Goal: Transaction & Acquisition: Purchase product/service

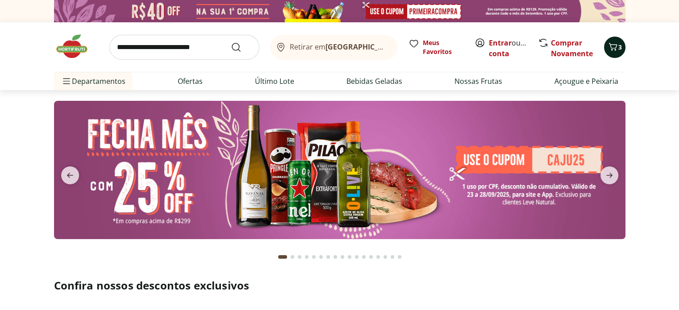
click at [620, 48] on span "3" at bounding box center [621, 47] width 4 height 8
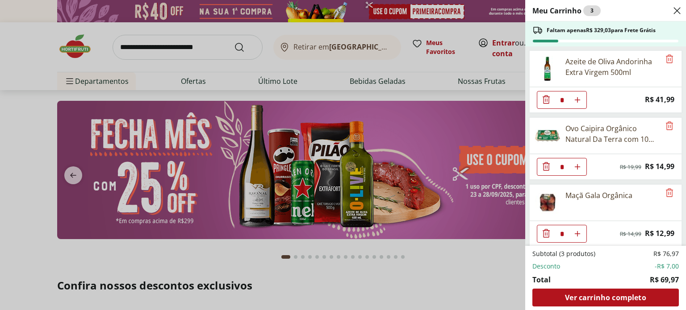
click at [618, 48] on ul "Azeite de Oliva Andorinha Extra Virgem 500ml * Price: R$ 41,99 Ovo Caipira Orgâ…" at bounding box center [604, 146] width 159 height 200
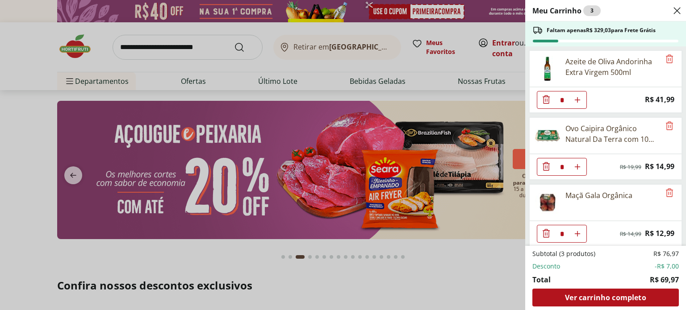
click at [577, 100] on icon "Aumentar Quantidade" at bounding box center [577, 99] width 7 height 7
type input "*"
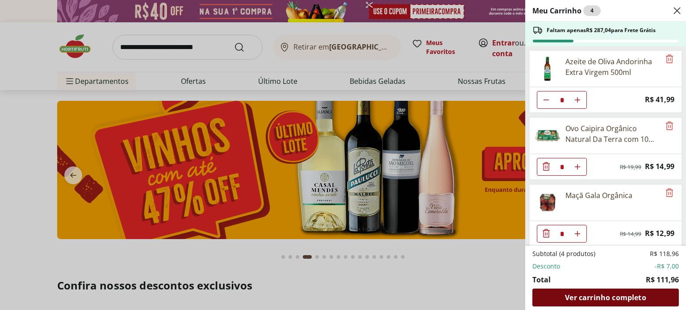
click at [599, 299] on span "Ver carrinho completo" at bounding box center [605, 297] width 81 height 7
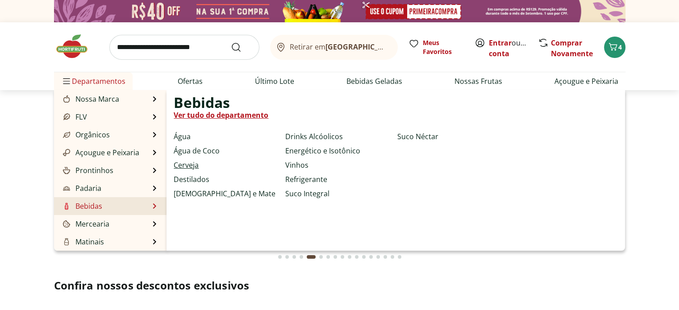
click at [184, 162] on link "Cerveja" at bounding box center [186, 165] width 25 height 11
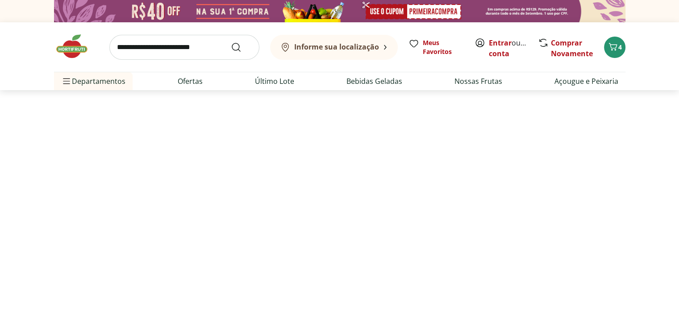
select select "**********"
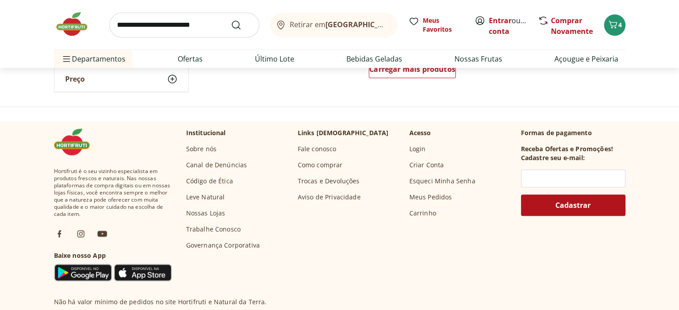
scroll to position [697, 0]
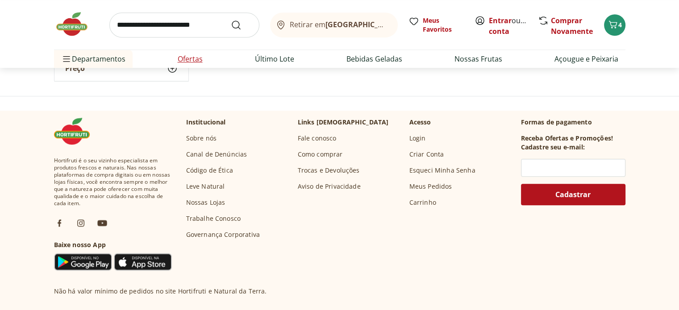
click at [193, 60] on link "Ofertas" at bounding box center [190, 59] width 25 height 11
select select "**********"
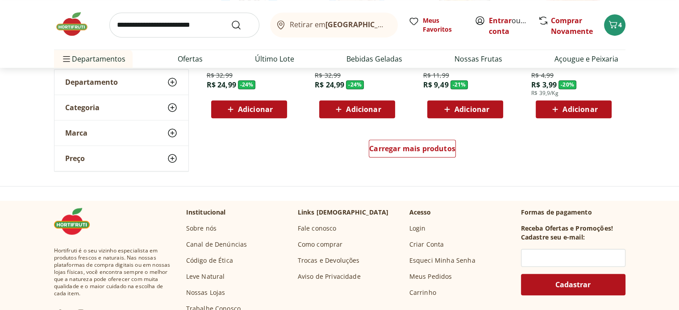
scroll to position [607, 0]
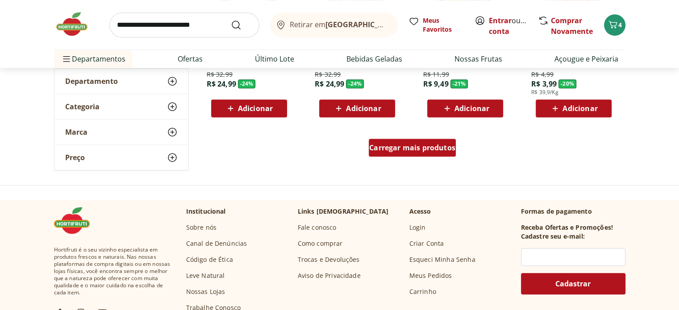
click at [443, 146] on span "Carregar mais produtos" at bounding box center [412, 147] width 86 height 7
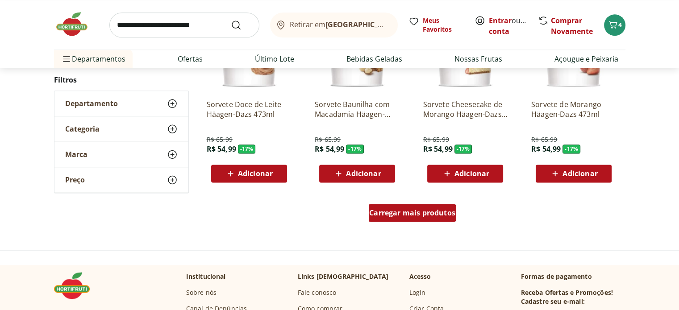
scroll to position [1161, 0]
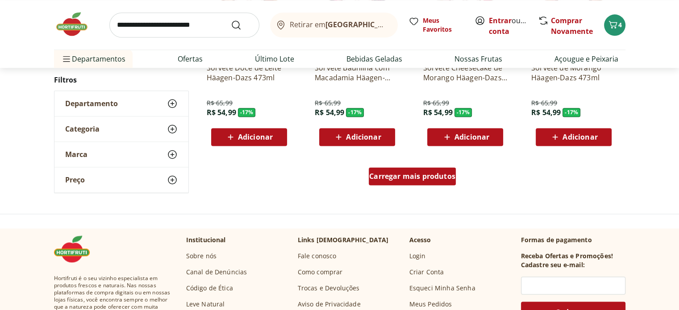
click at [425, 176] on span "Carregar mais produtos" at bounding box center [412, 176] width 86 height 7
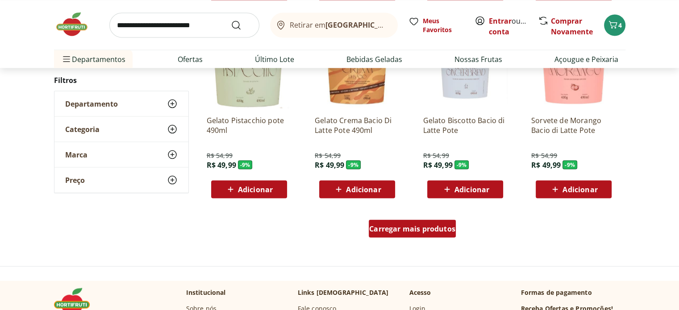
scroll to position [1805, 0]
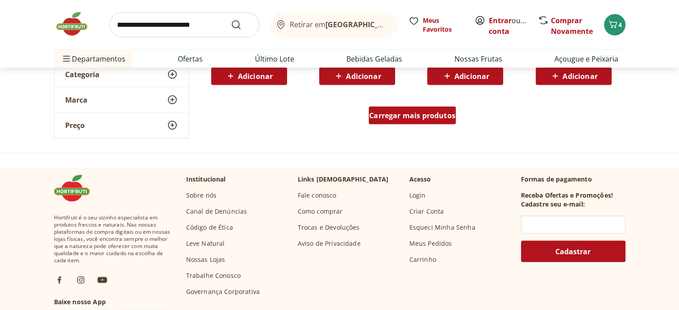
click at [419, 117] on span "Carregar mais produtos" at bounding box center [412, 115] width 86 height 7
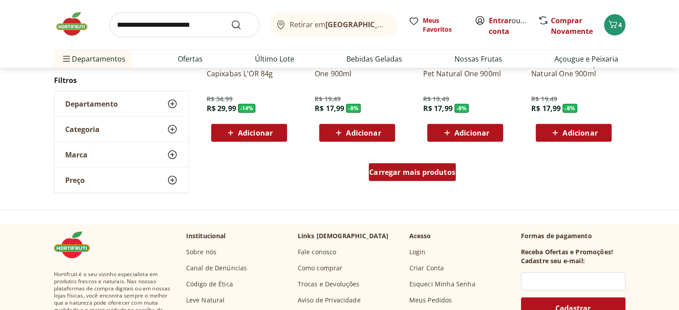
scroll to position [2358, 0]
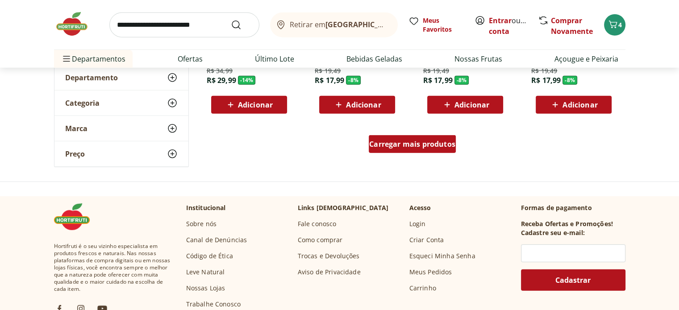
click at [418, 143] on span "Carregar mais produtos" at bounding box center [412, 144] width 86 height 7
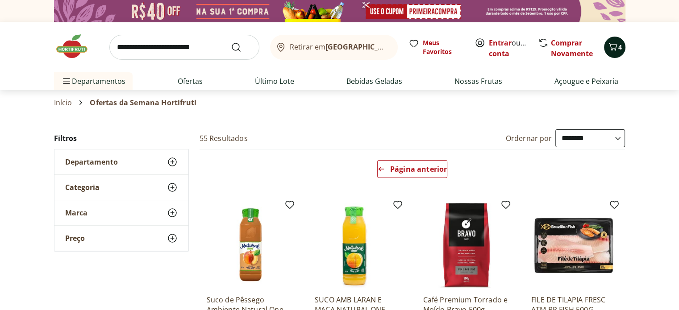
click at [615, 46] on icon "Carrinho" at bounding box center [613, 47] width 11 height 11
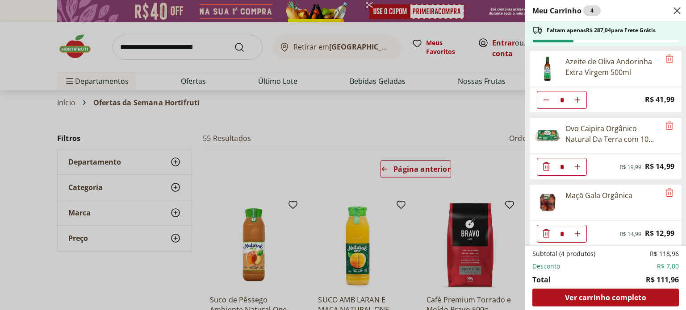
select select "**********"
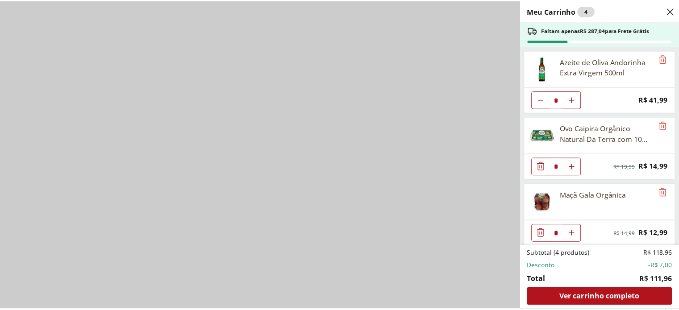
scroll to position [697, 0]
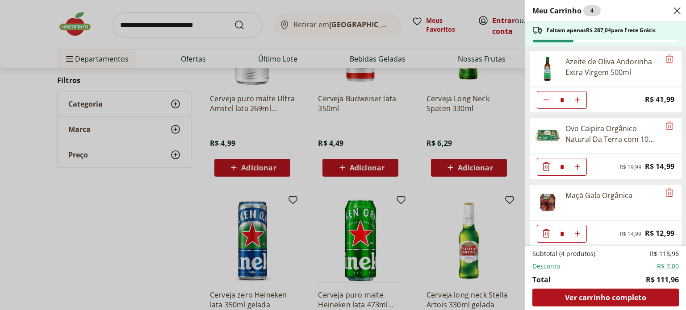
click at [182, 28] on div "Meu Carrinho 4 Faltam apenas R$ 287,04 para Frete Grátis Azeite de Oliva Andori…" at bounding box center [343, 155] width 686 height 310
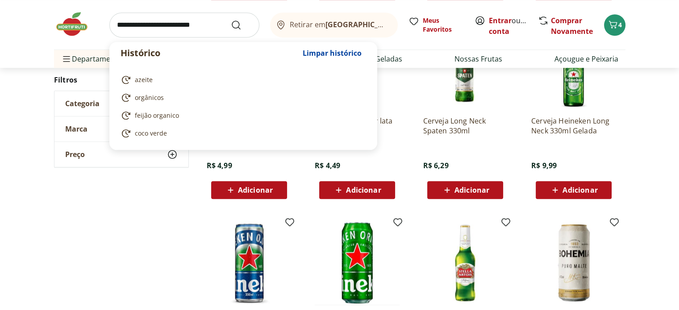
scroll to position [719, 0]
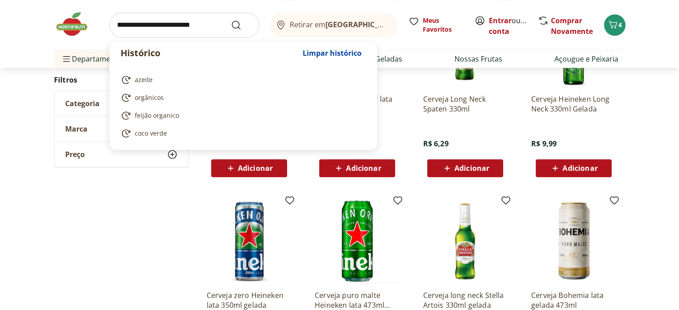
click at [168, 26] on input "search" at bounding box center [184, 25] width 150 height 25
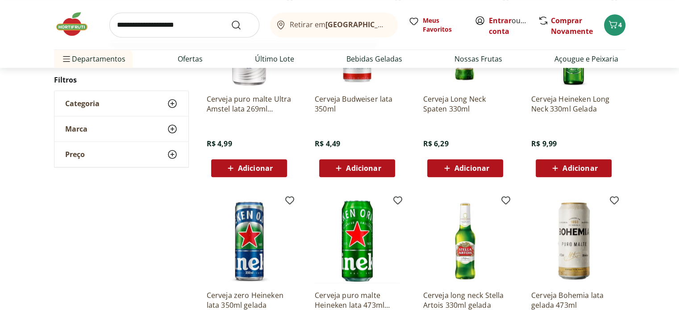
type input "**********"
click at [231, 20] on button "Submit Search" at bounding box center [241, 25] width 21 height 11
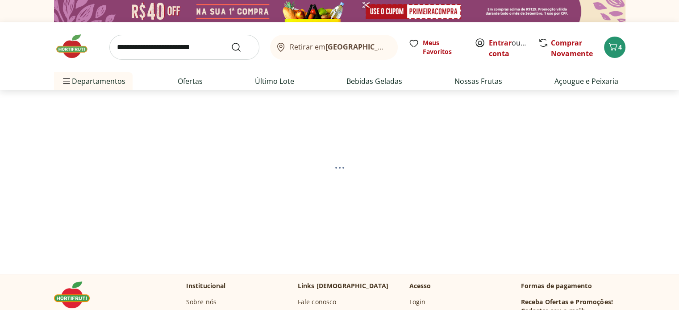
select select "**********"
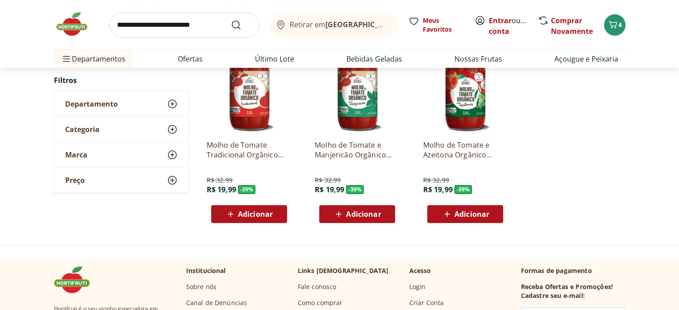
scroll to position [161, 0]
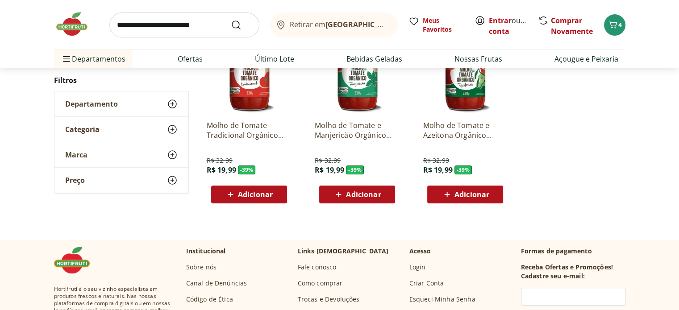
click at [360, 194] on span "Adicionar" at bounding box center [363, 194] width 35 height 7
click at [246, 102] on img at bounding box center [249, 71] width 85 height 85
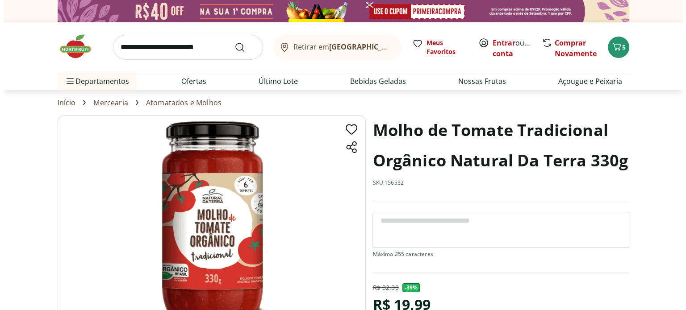
scroll to position [272, 0]
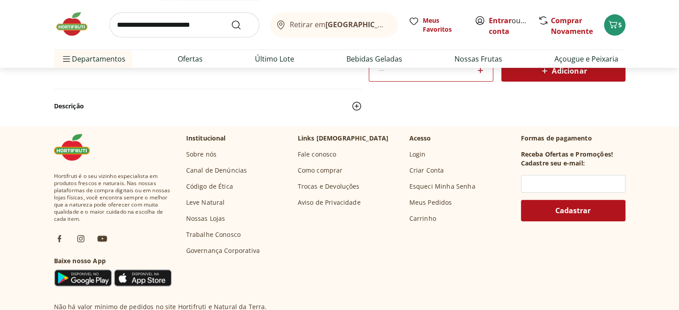
click at [575, 75] on span "Adicionar" at bounding box center [563, 71] width 47 height 11
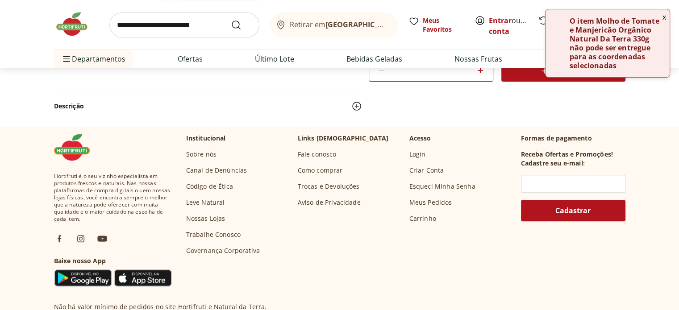
click at [666, 16] on button "x" at bounding box center [664, 16] width 11 height 15
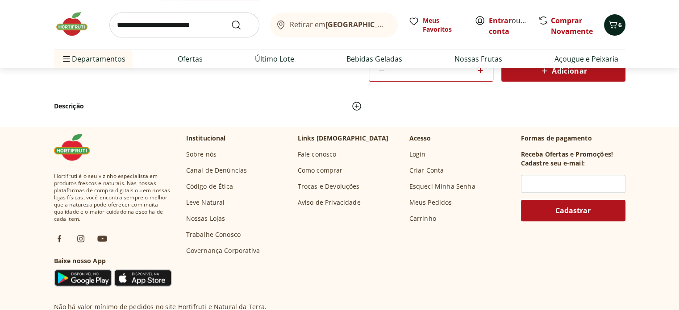
click at [621, 27] on span "6" at bounding box center [621, 25] width 4 height 8
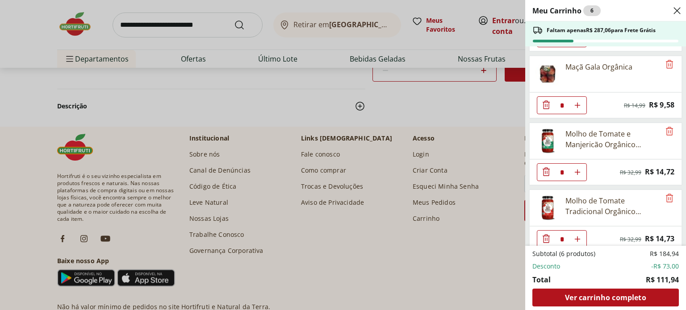
scroll to position [136, 0]
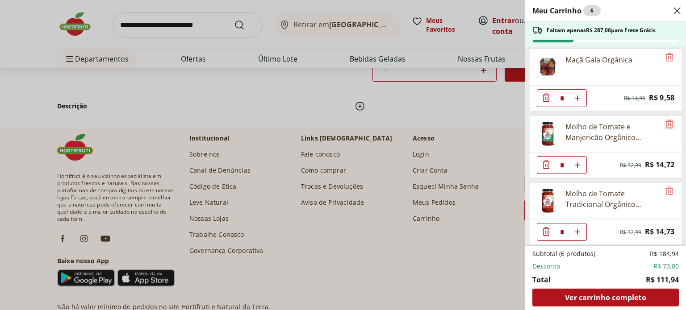
click at [666, 123] on icon "Remove" at bounding box center [669, 124] width 11 height 11
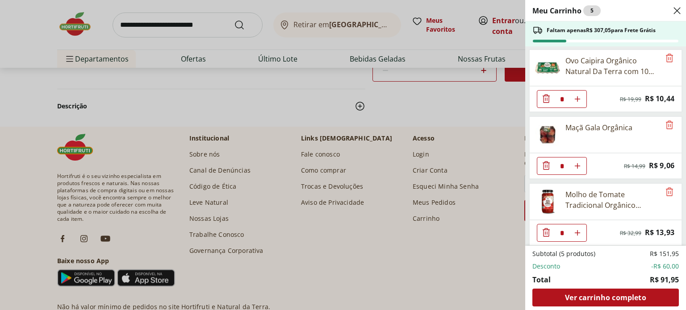
scroll to position [0, 0]
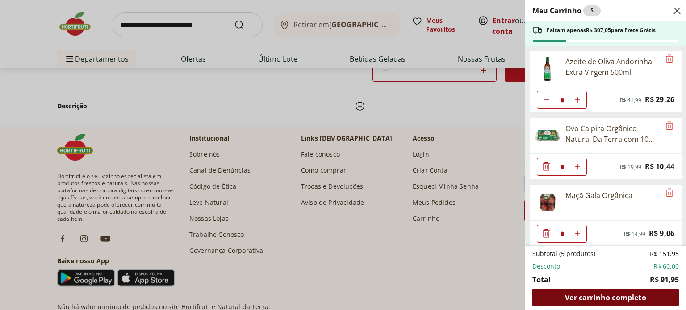
click at [621, 296] on span "Ver carrinho completo" at bounding box center [605, 297] width 81 height 7
